Goal: Task Accomplishment & Management: Use online tool/utility

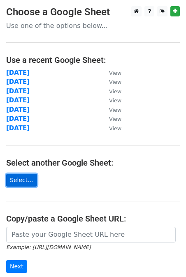
click at [18, 181] on link "Select..." at bounding box center [21, 180] width 31 height 13
